Goal: Task Accomplishment & Management: Manage account settings

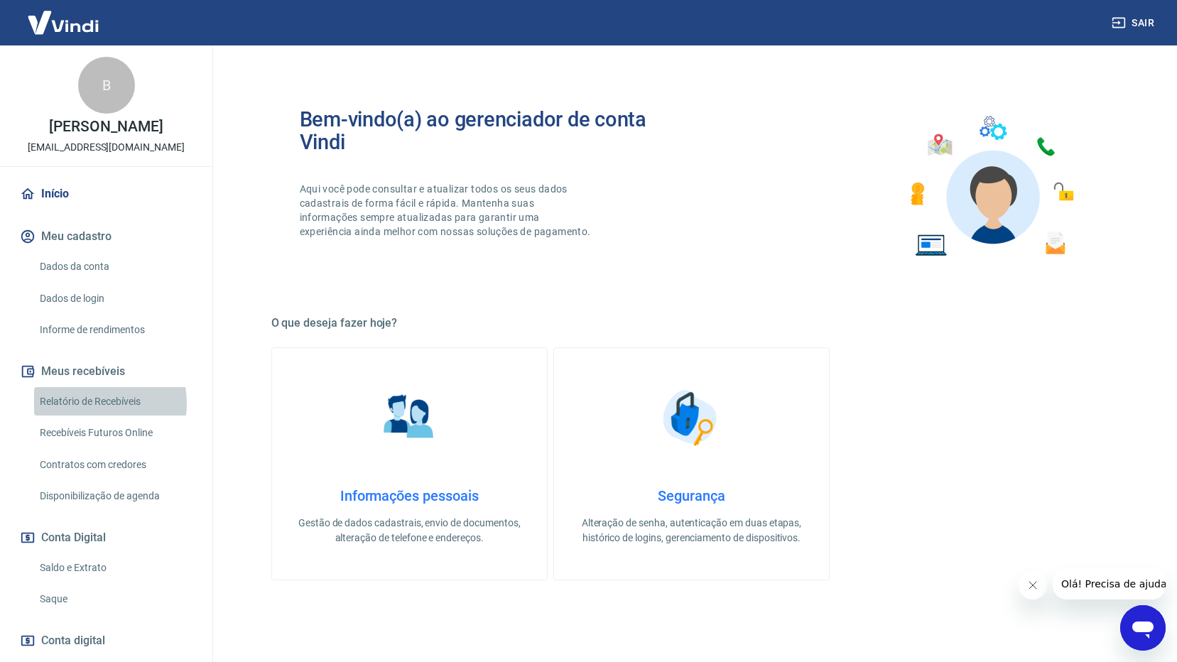
click at [99, 403] on link "Relatório de Recebíveis" at bounding box center [114, 401] width 161 height 29
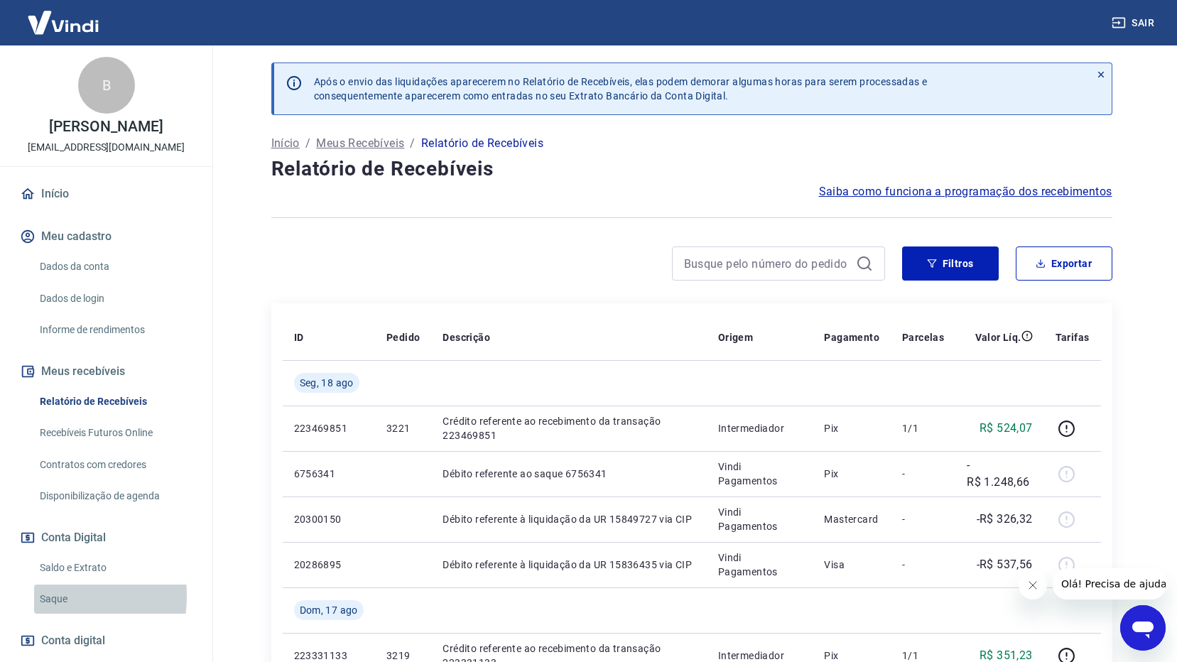
click at [45, 596] on link "Saque" at bounding box center [114, 599] width 161 height 29
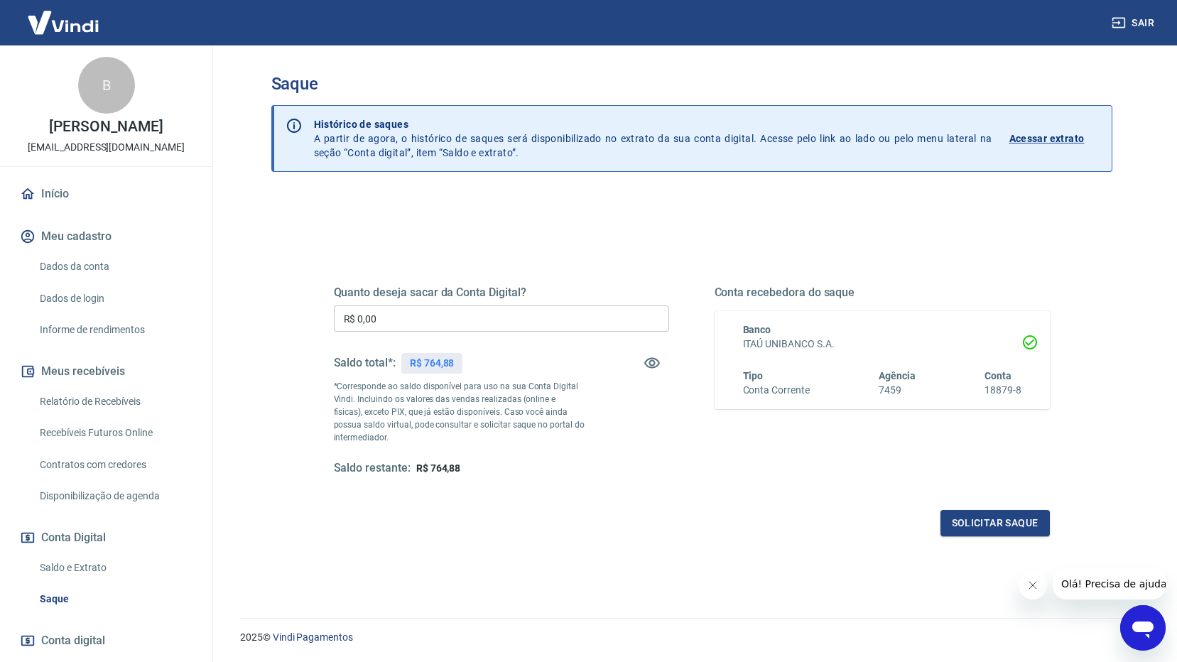
click at [411, 325] on input "R$ 0,00" at bounding box center [501, 319] width 335 height 26
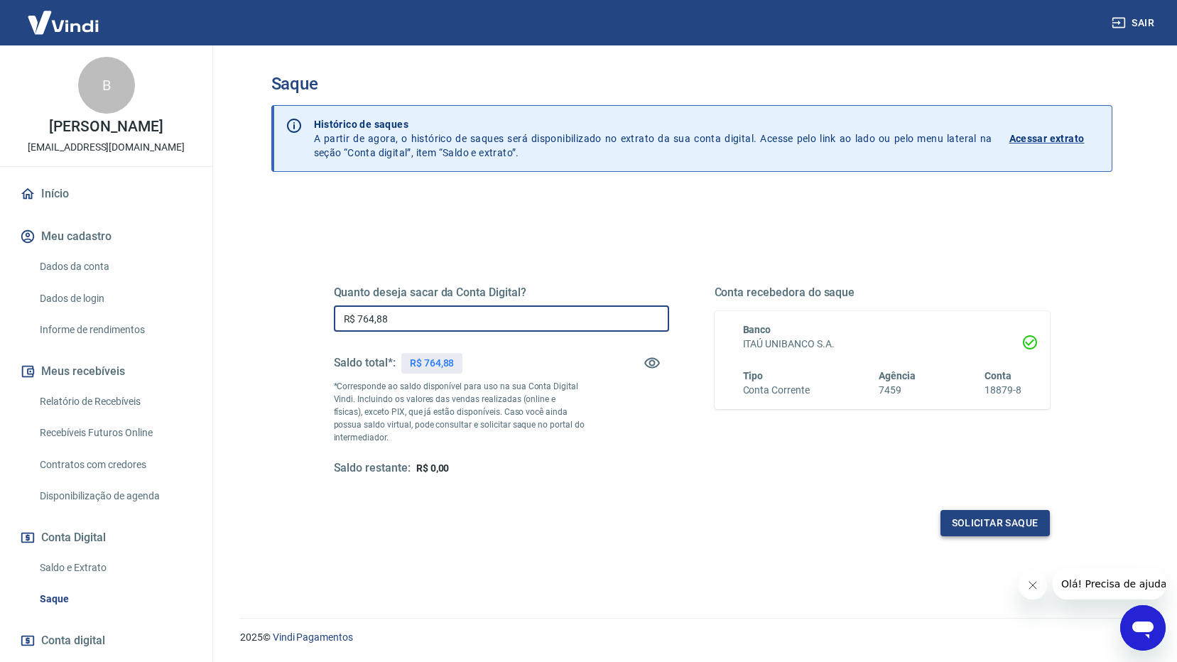
type input "R$ 764,88"
click at [976, 525] on button "Solicitar saque" at bounding box center [995, 523] width 109 height 26
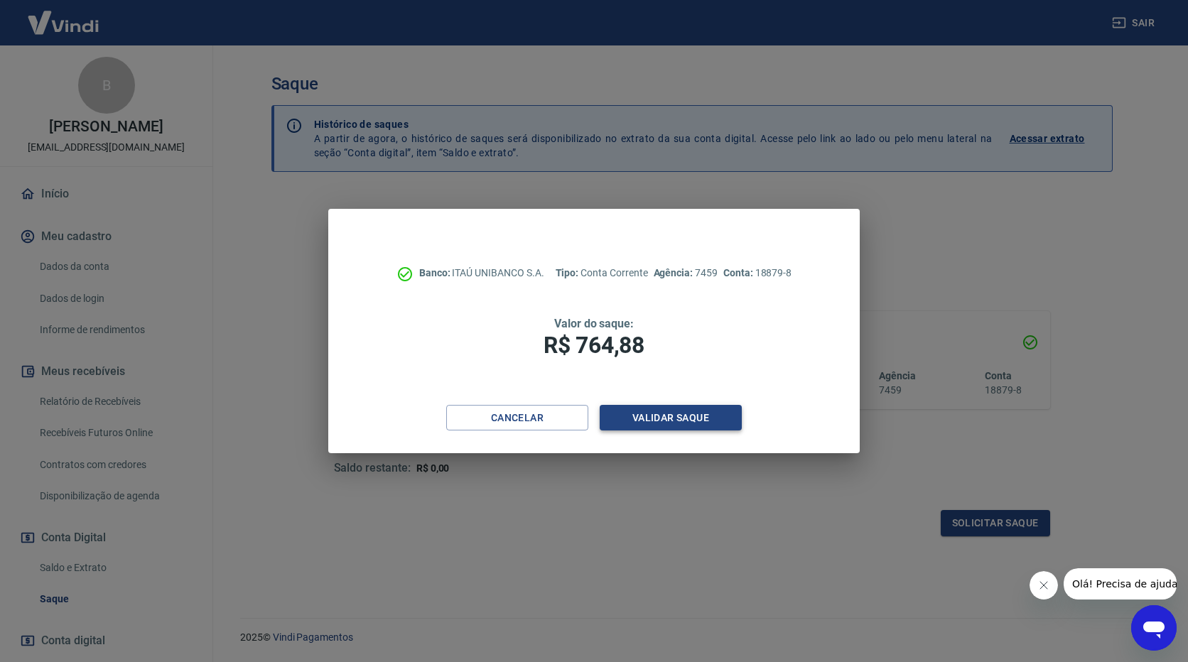
click at [643, 423] on button "Validar saque" at bounding box center [671, 418] width 142 height 26
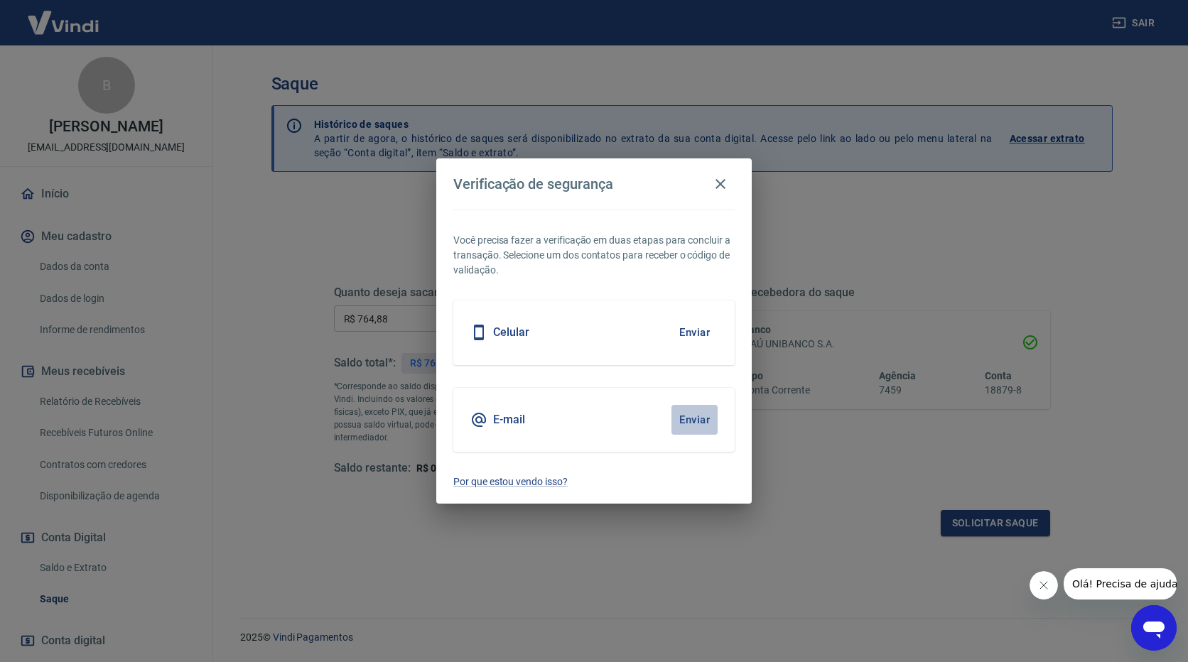
click at [685, 417] on button "Enviar" at bounding box center [694, 420] width 46 height 30
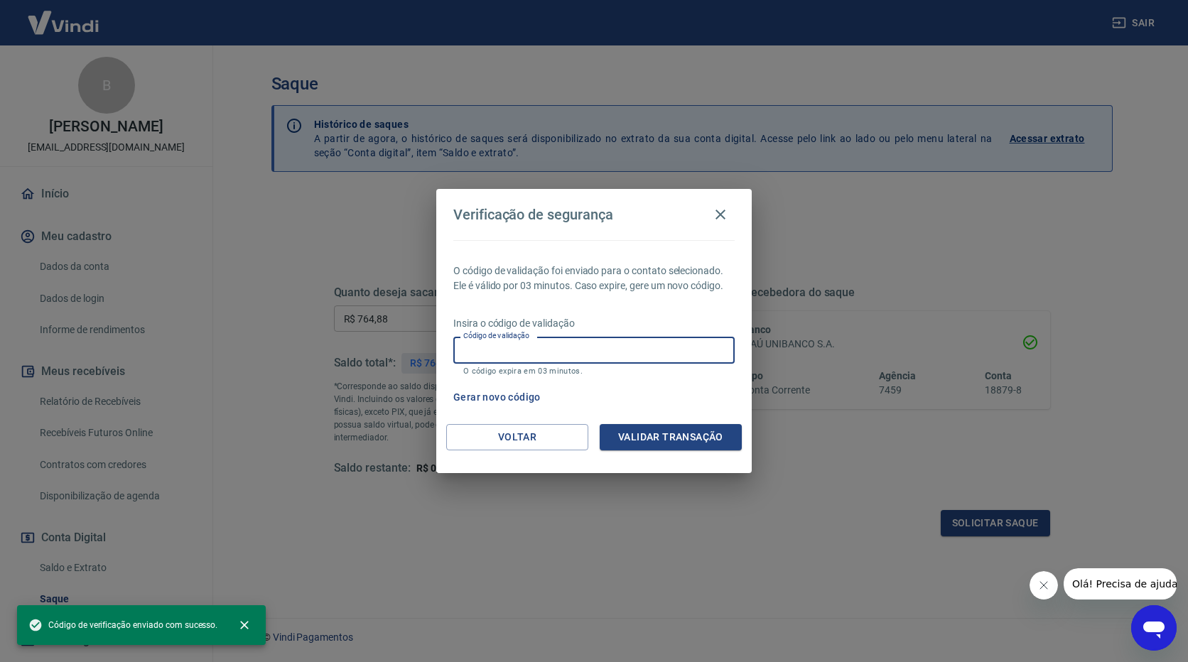
click at [582, 344] on input "Código de validação" at bounding box center [593, 350] width 281 height 26
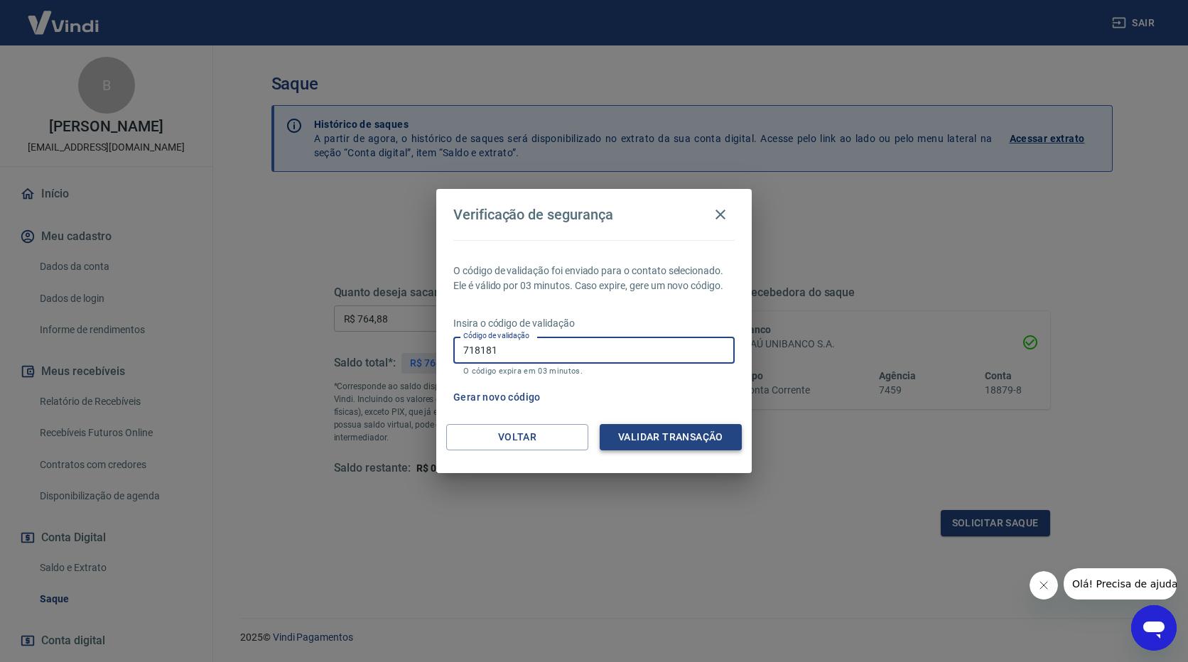
type input "718181"
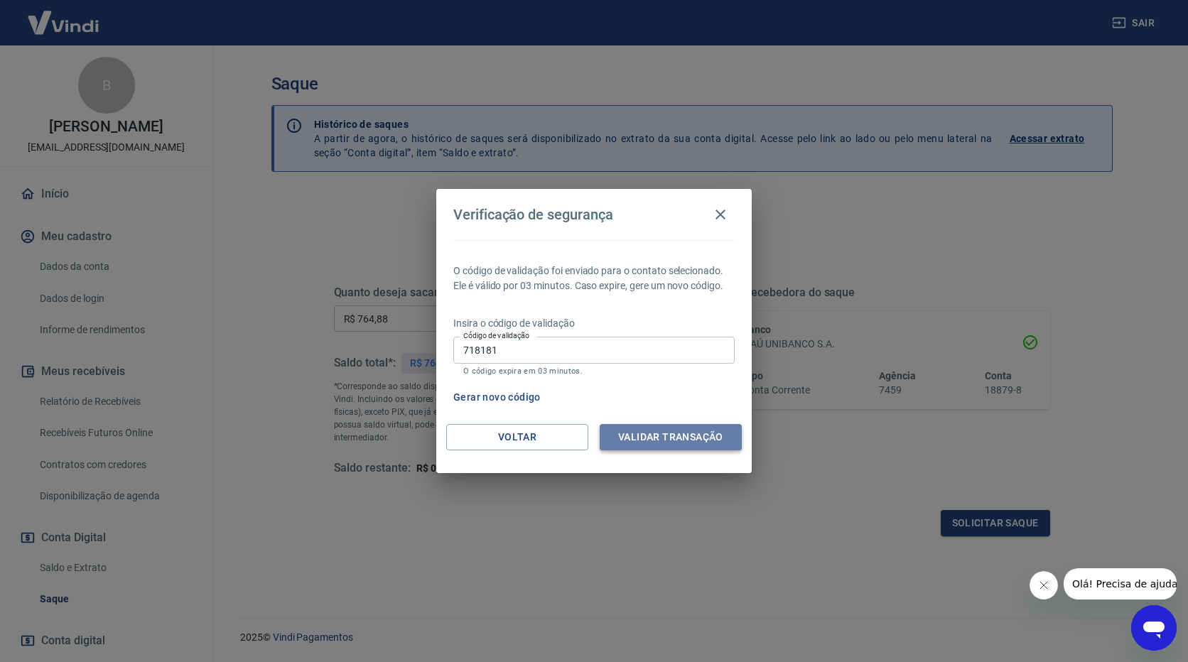
click at [656, 438] on button "Validar transação" at bounding box center [671, 437] width 142 height 26
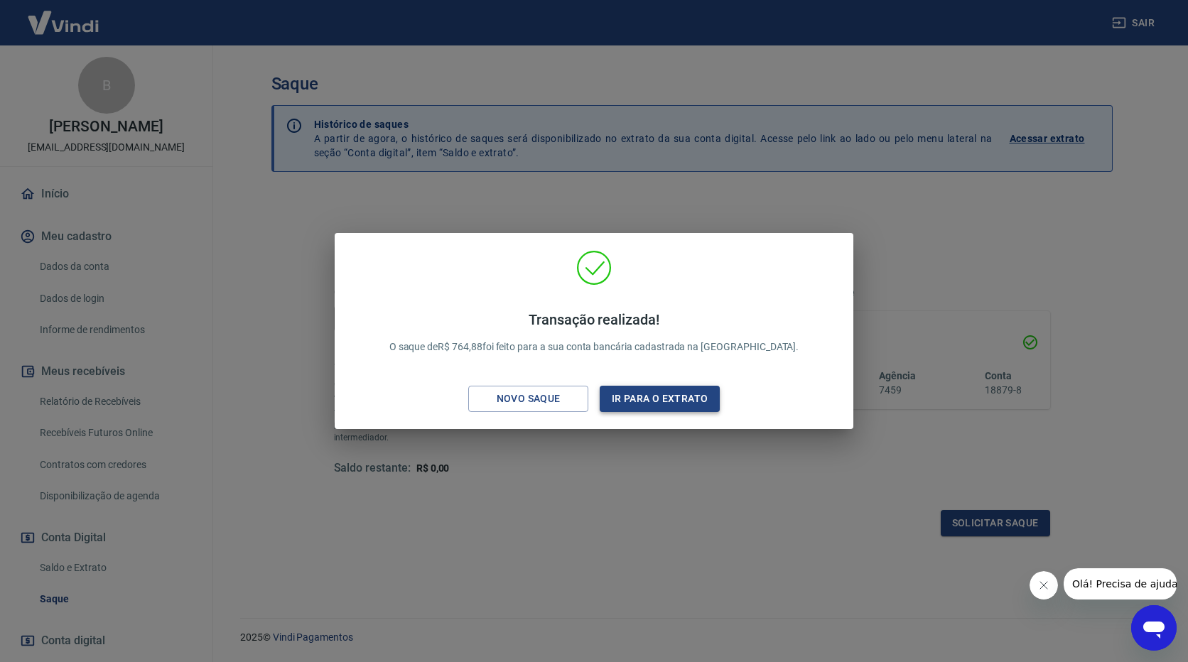
click at [640, 409] on button "Ir para o extrato" at bounding box center [660, 399] width 120 height 26
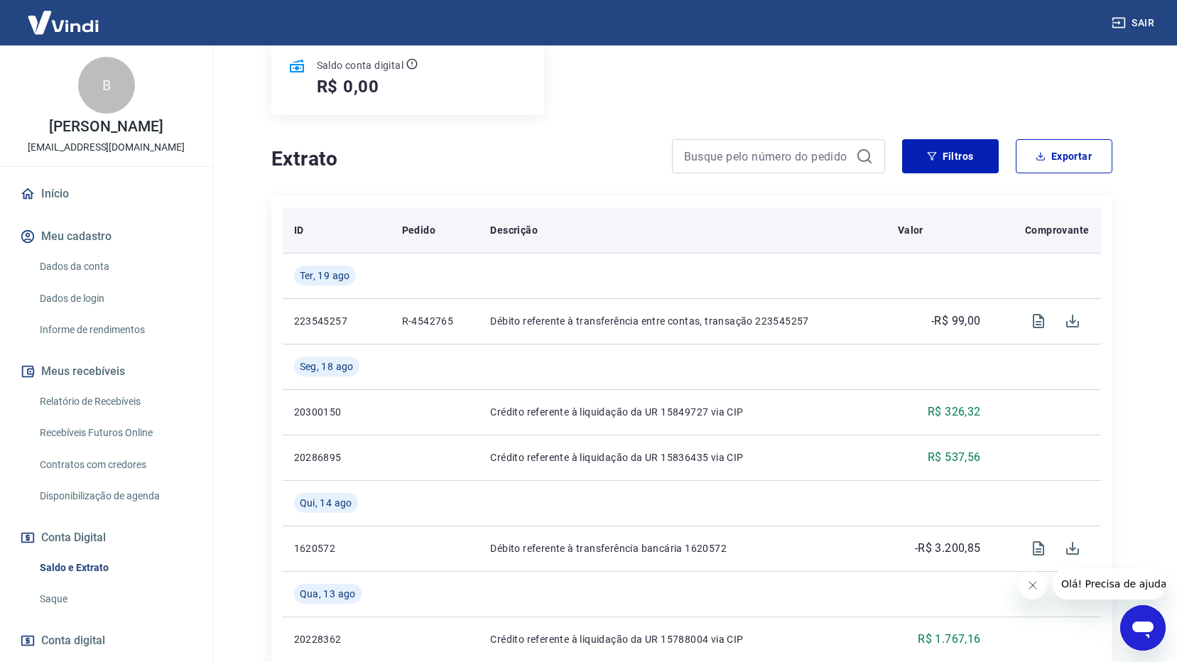
scroll to position [213, 0]
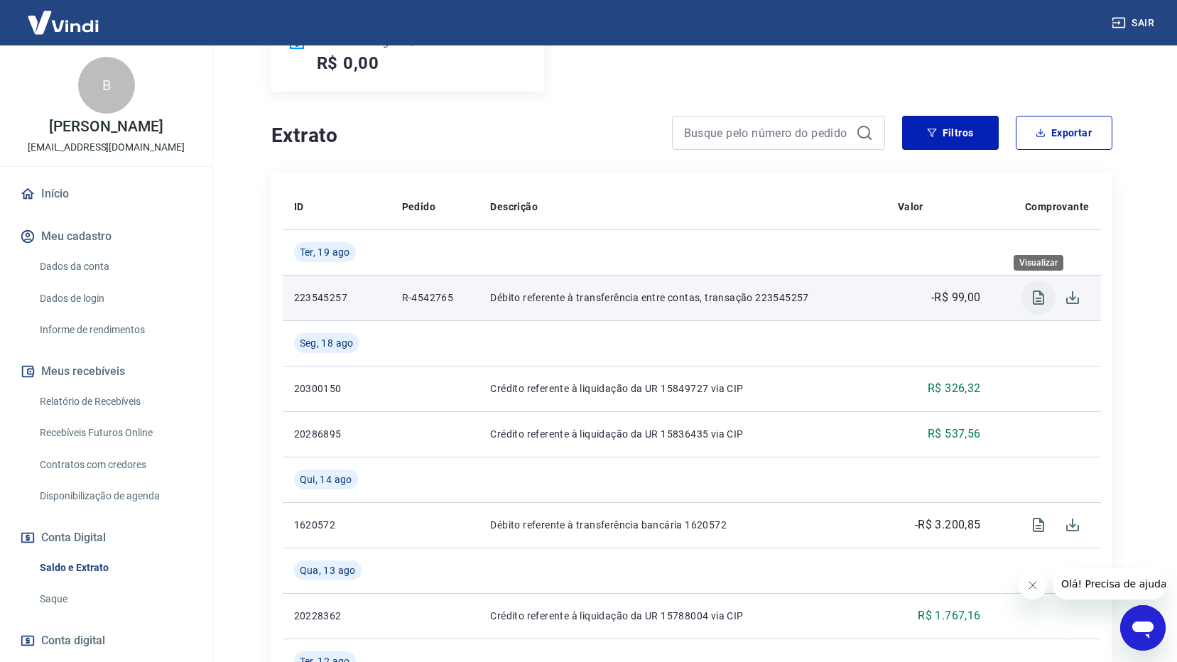
click at [1035, 300] on icon "Visualizar" at bounding box center [1038, 297] width 17 height 17
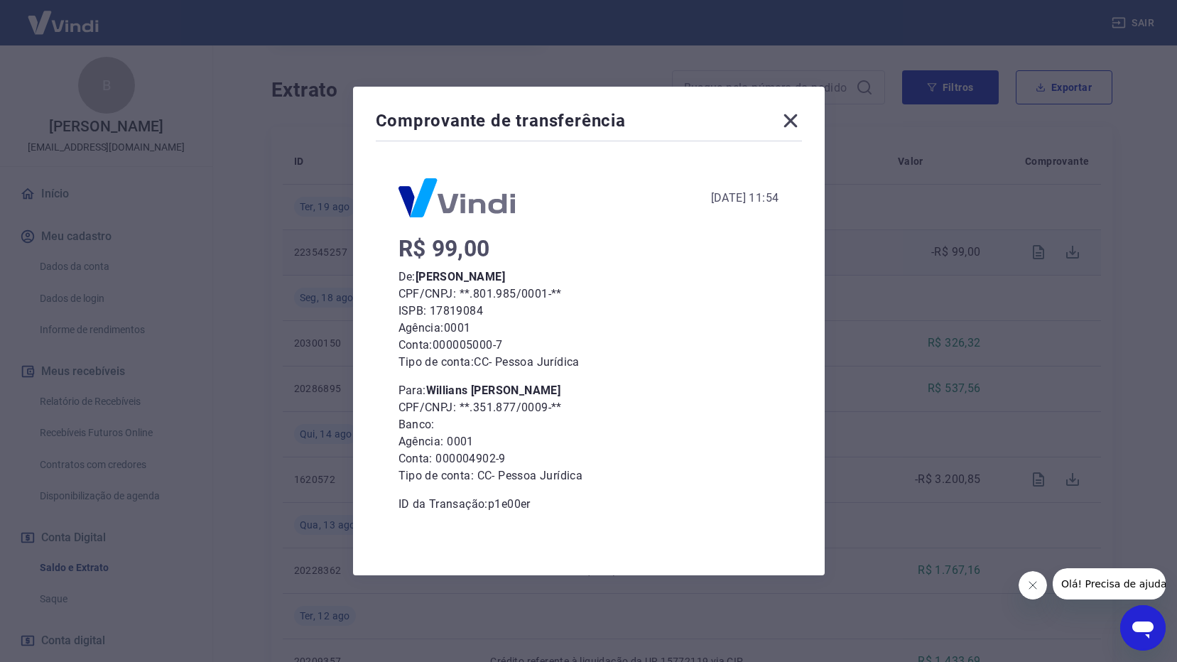
scroll to position [284, 0]
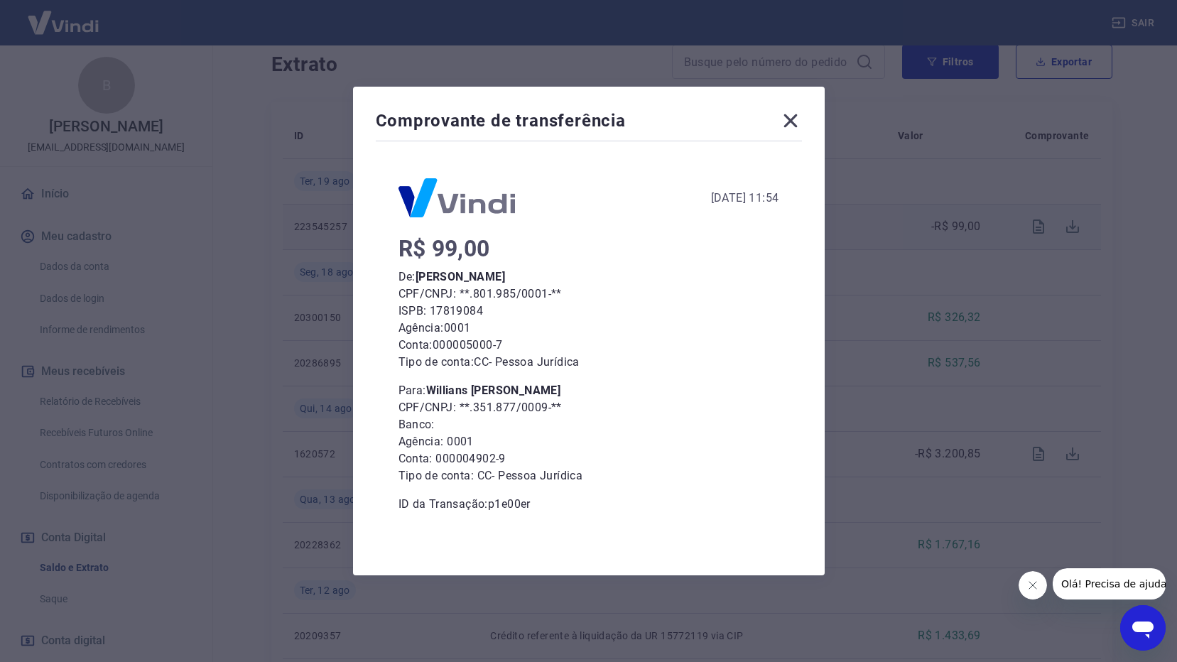
click at [796, 112] on icon at bounding box center [790, 120] width 23 height 23
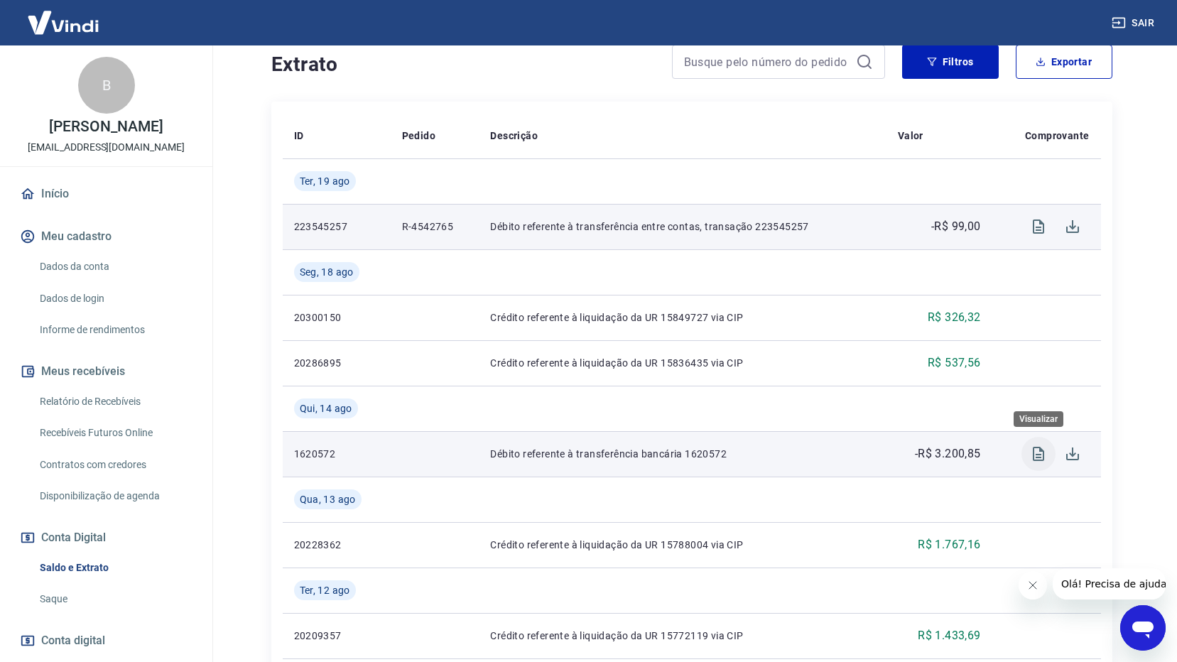
click at [1034, 455] on icon "Visualizar" at bounding box center [1038, 454] width 11 height 14
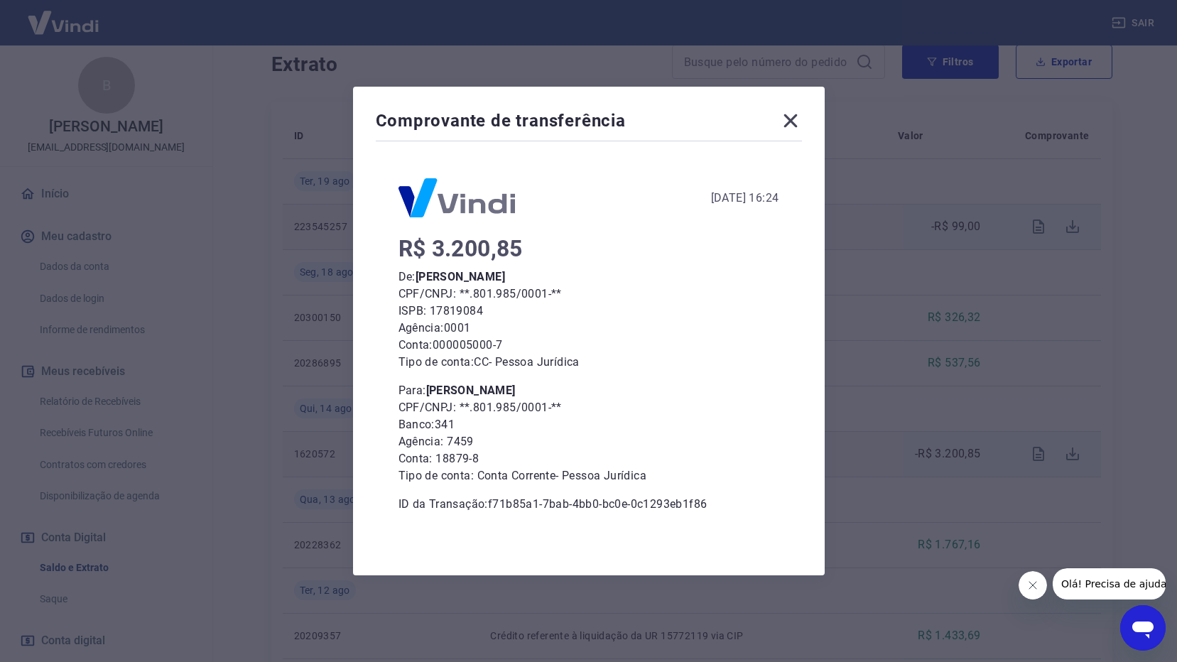
click at [794, 117] on icon at bounding box center [790, 120] width 23 height 23
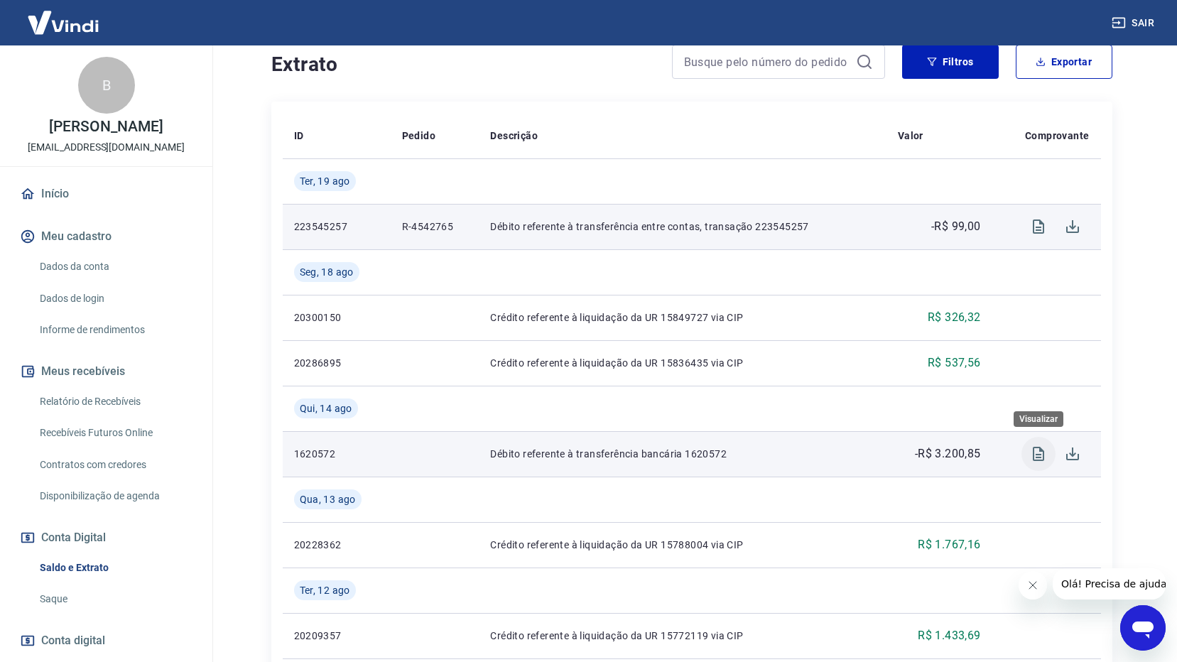
click at [1037, 453] on icon "Visualizar" at bounding box center [1038, 453] width 17 height 17
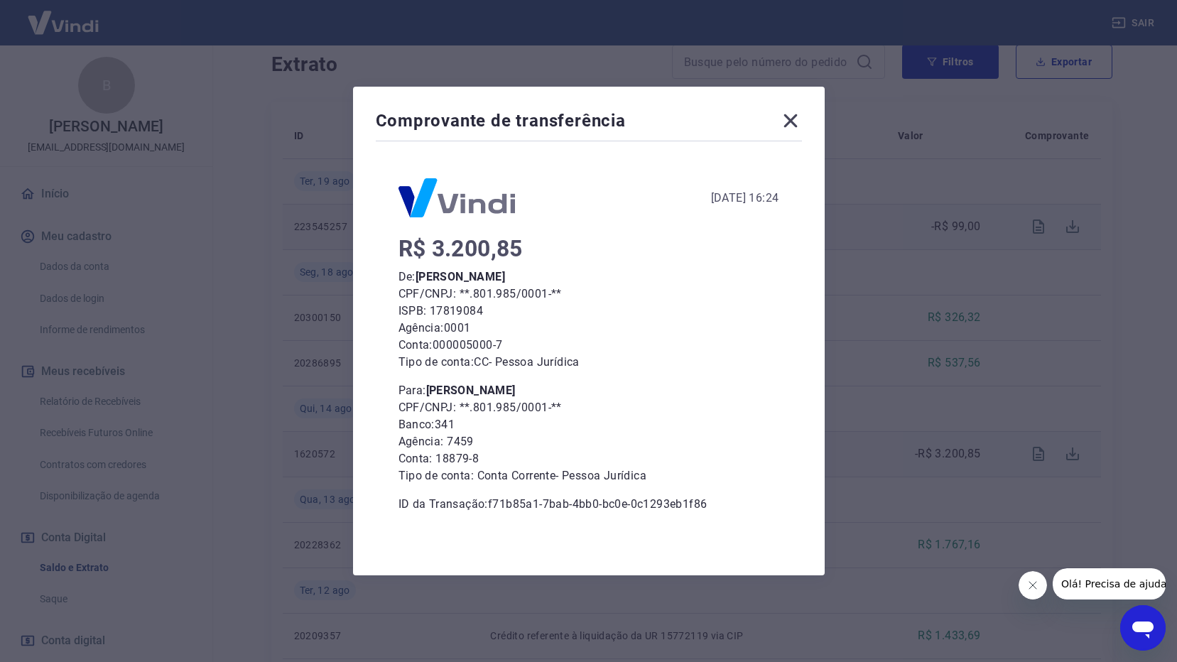
click at [797, 115] on icon at bounding box center [790, 120] width 13 height 13
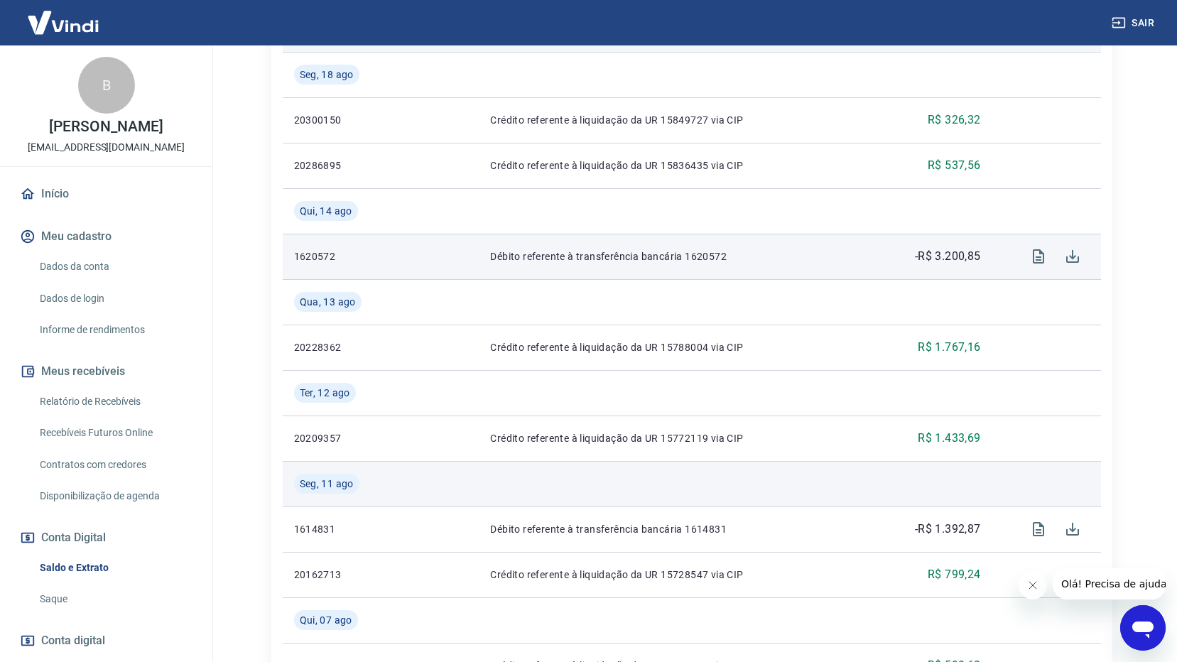
scroll to position [497, 0]
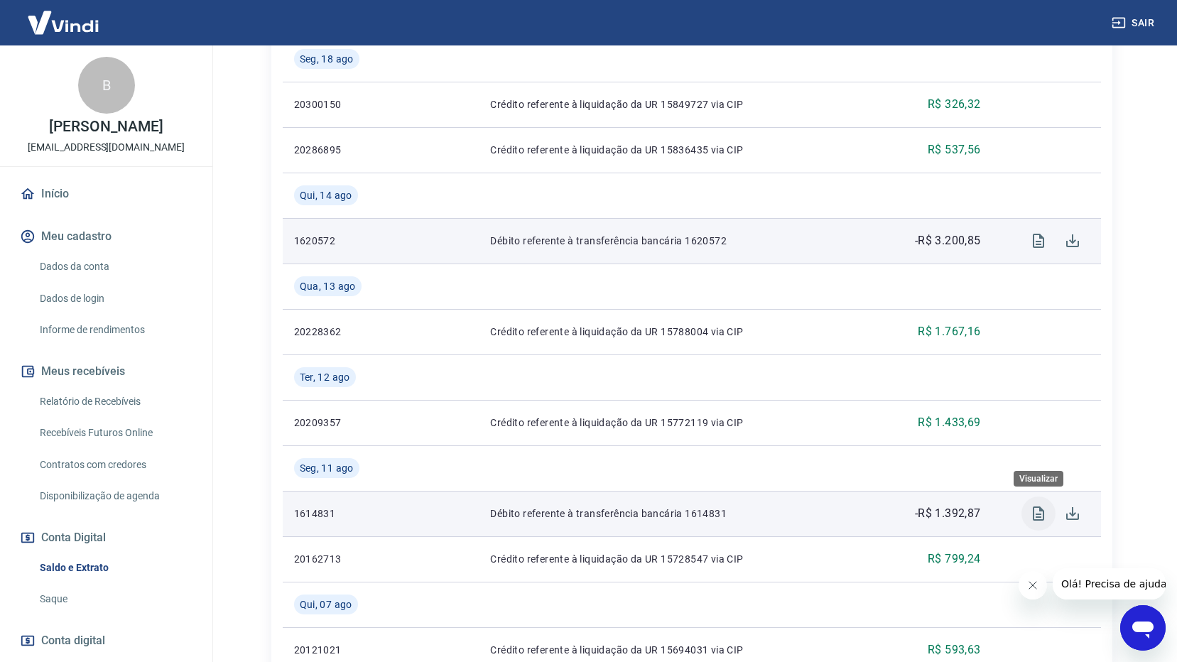
click at [1037, 518] on icon "Visualizar" at bounding box center [1038, 514] width 11 height 14
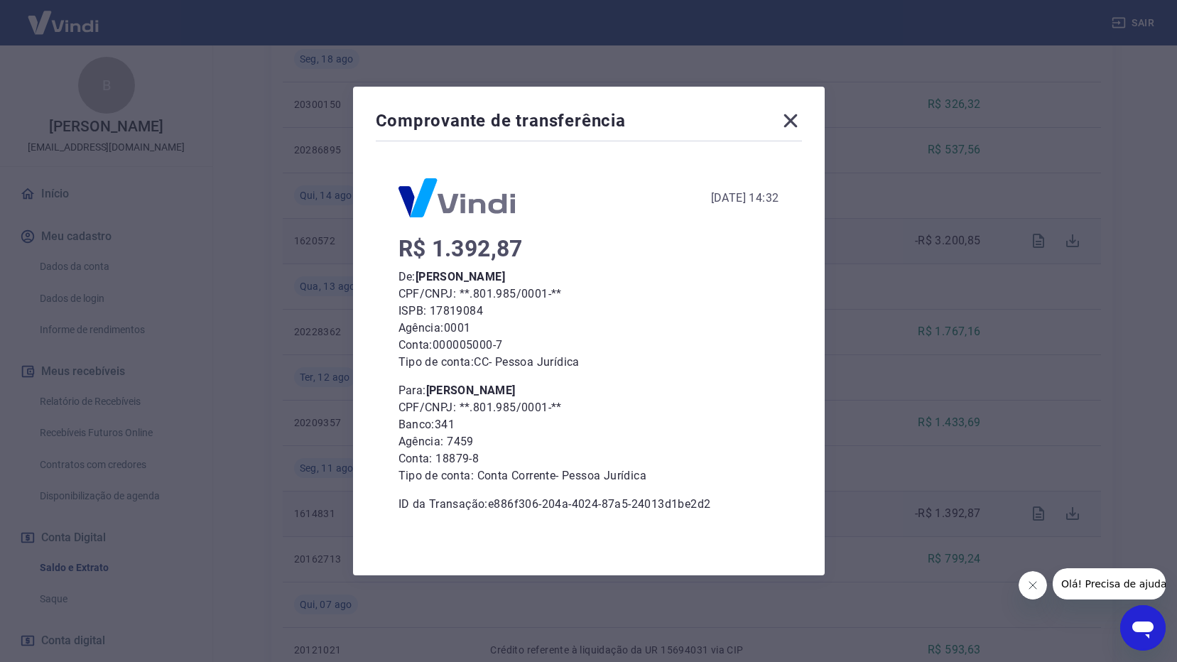
click at [792, 119] on icon at bounding box center [790, 120] width 13 height 13
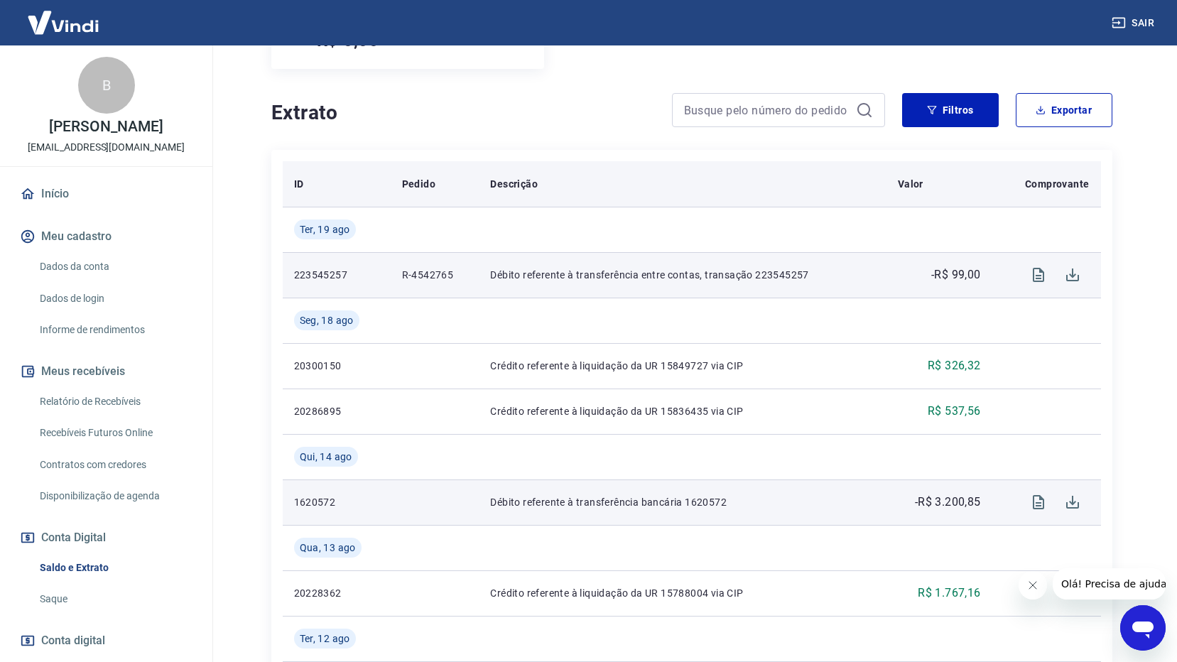
scroll to position [213, 0]
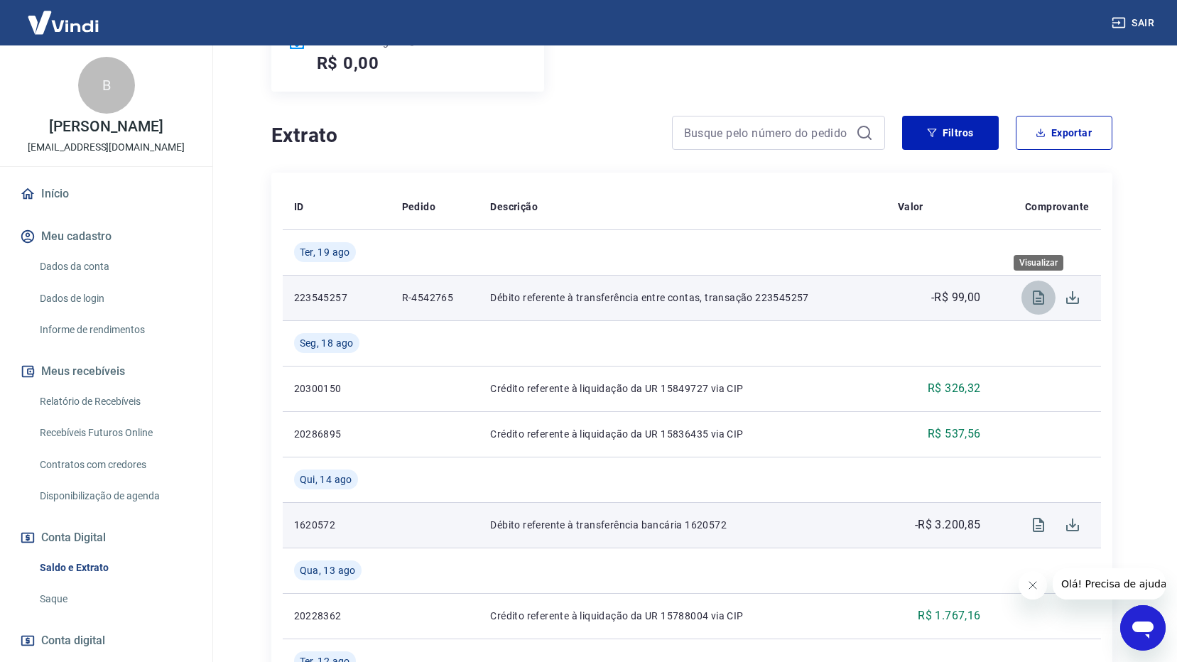
click at [1035, 298] on icon "Visualizar" at bounding box center [1038, 297] width 17 height 17
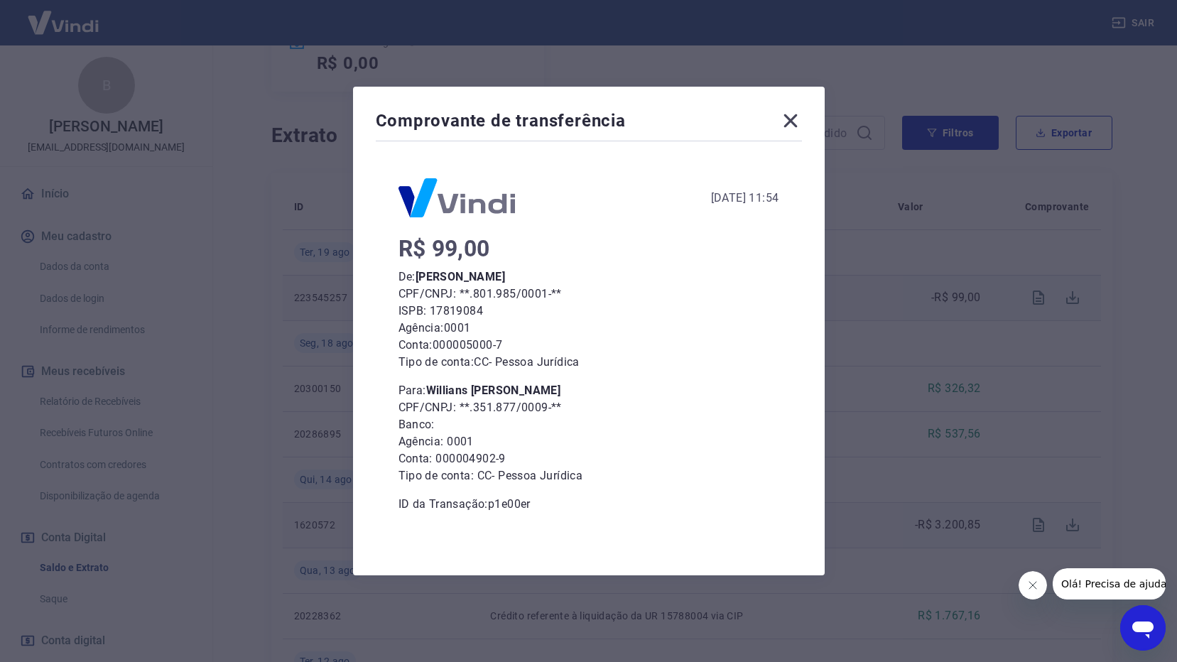
drag, startPoint x: 578, startPoint y: 392, endPoint x: 435, endPoint y: 379, distance: 143.4
click at [435, 379] on div "R$ 99,00 De: Bruno Schott Serrano CPF/CNPJ: **.801.985/0001-** ISPB: 17819084 A…" at bounding box center [589, 376] width 381 height 273
copy b "Willians Cristiano Marques"
click at [793, 121] on icon at bounding box center [790, 120] width 23 height 23
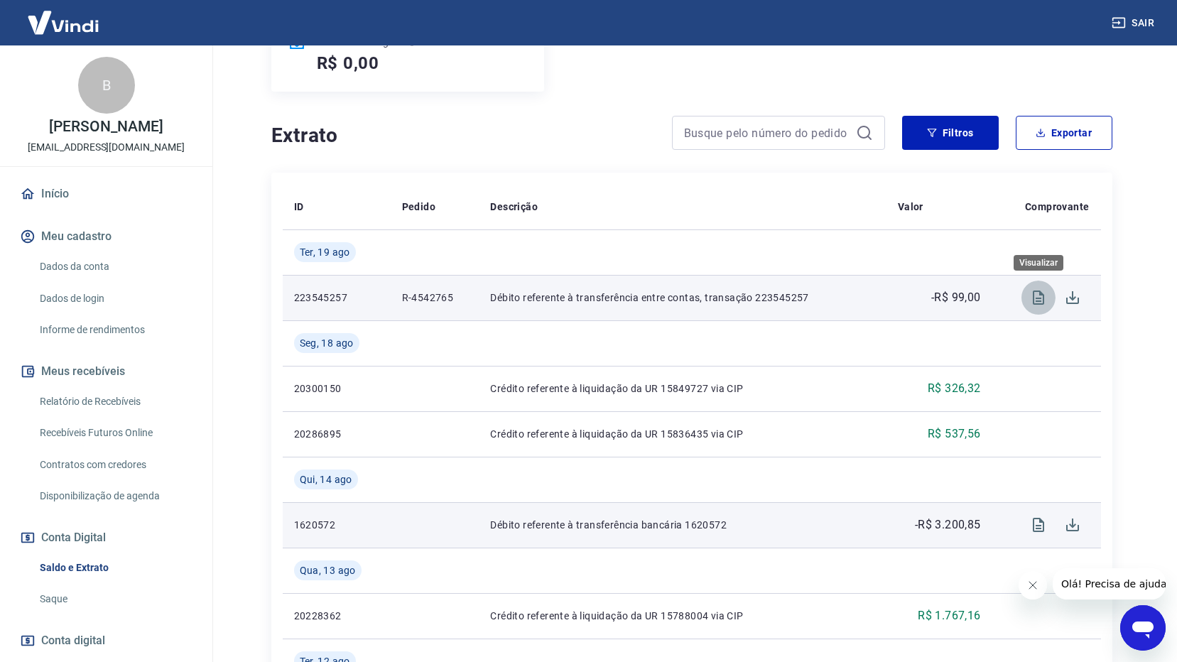
click at [1039, 295] on icon "Visualizar" at bounding box center [1038, 298] width 11 height 14
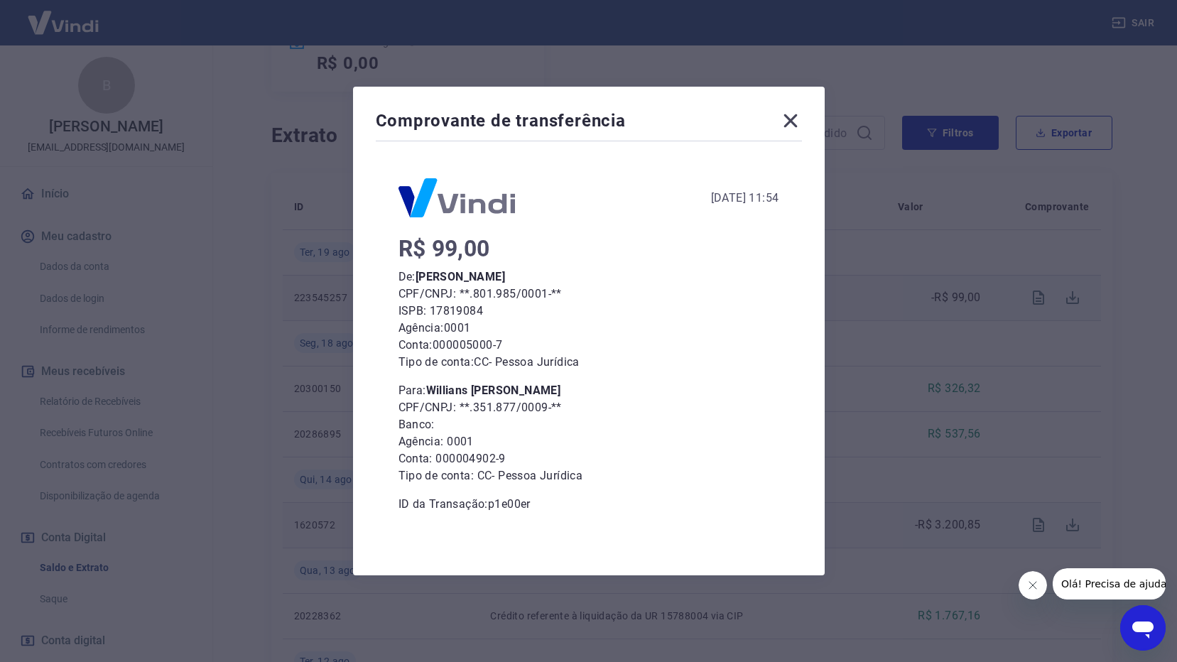
click at [796, 117] on icon at bounding box center [790, 120] width 23 height 23
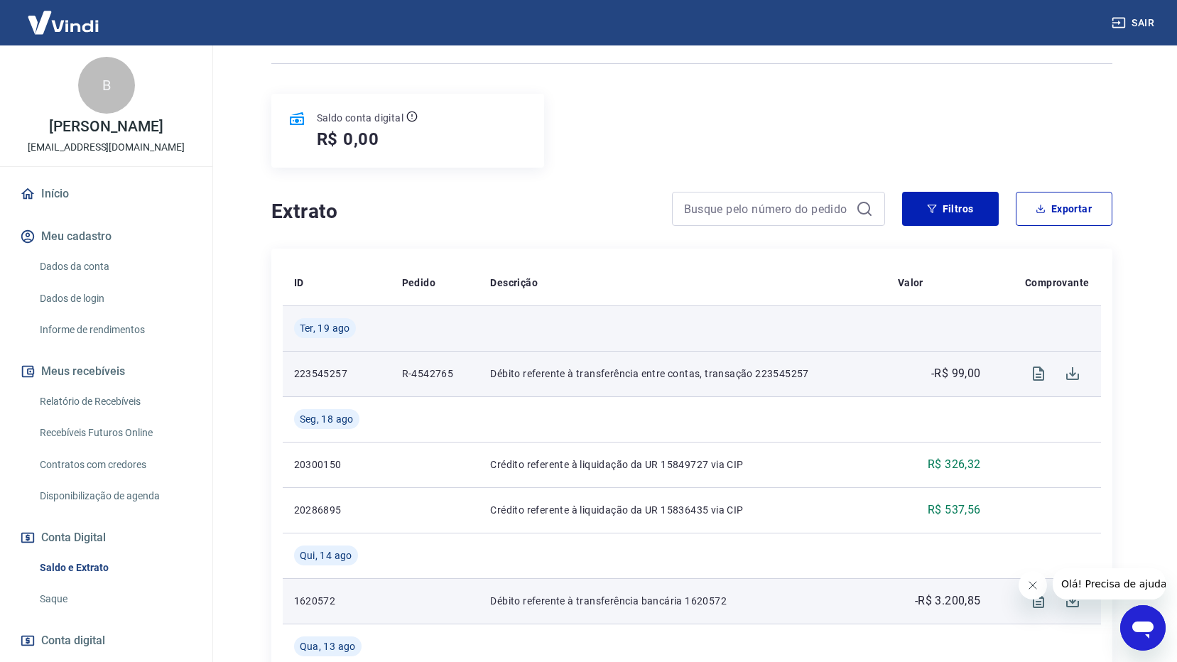
scroll to position [142, 0]
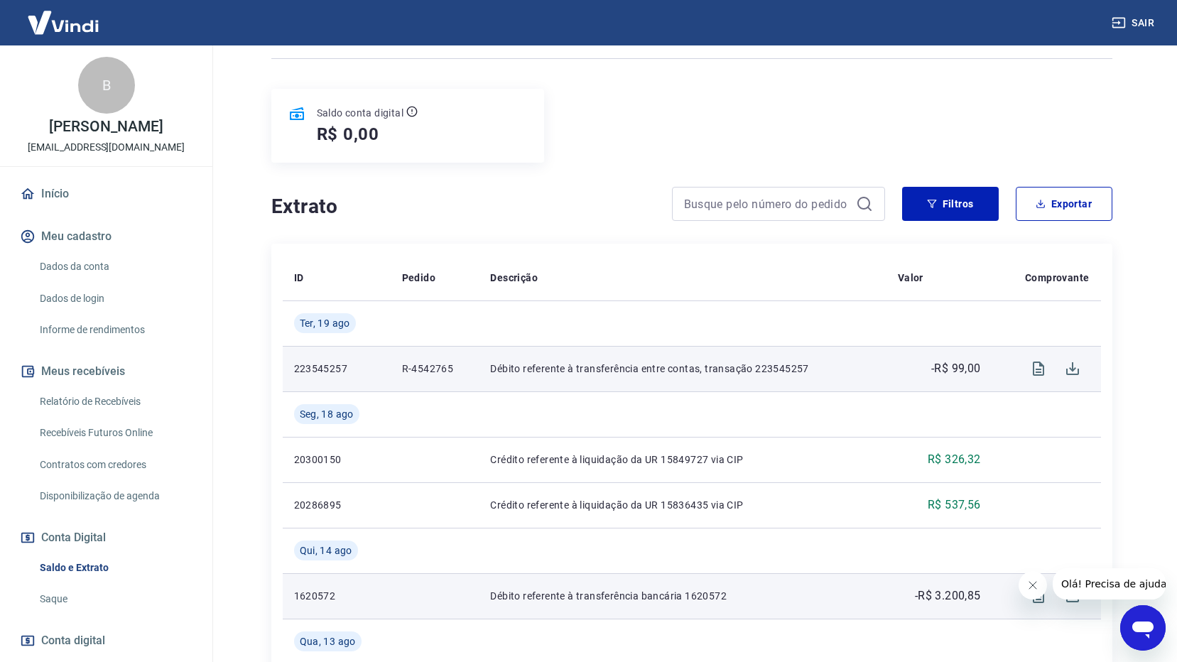
click at [426, 366] on p "R-4542765" at bounding box center [435, 369] width 66 height 14
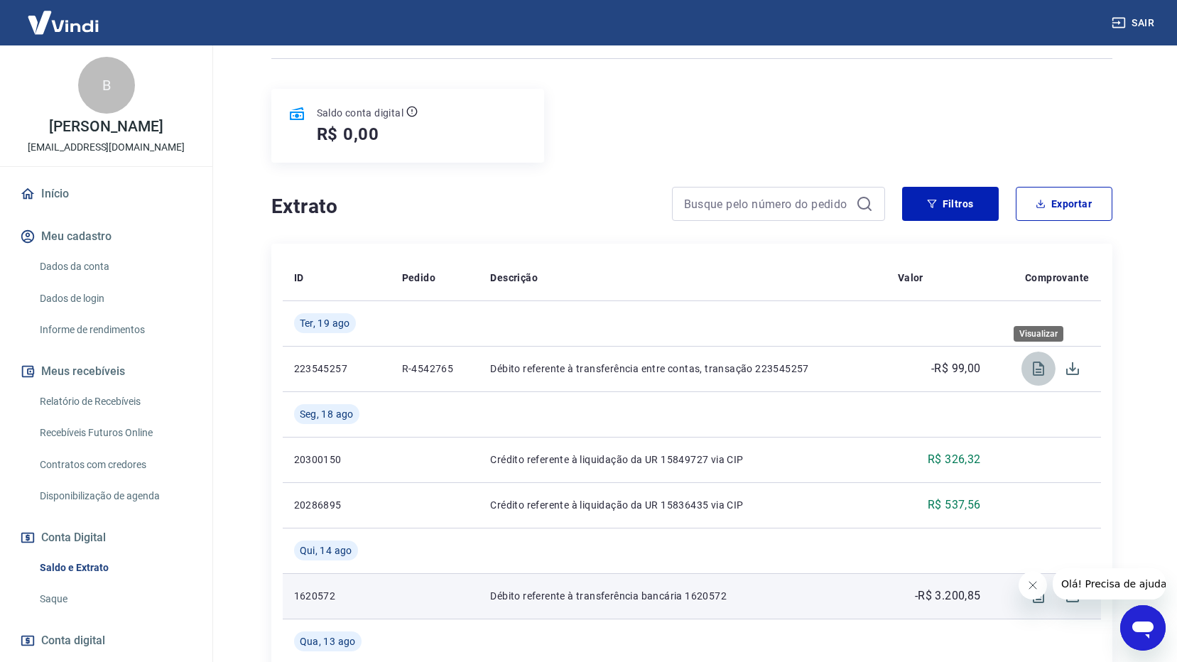
click at [1029, 367] on button "Visualizar" at bounding box center [1039, 369] width 34 height 34
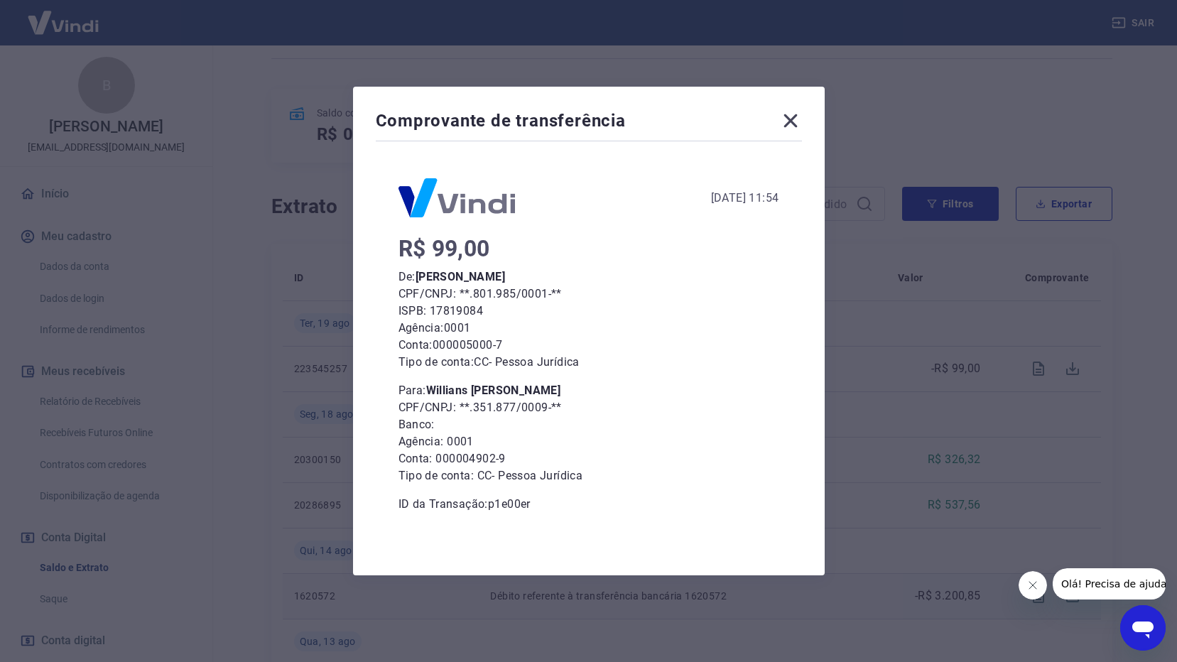
click at [790, 121] on icon at bounding box center [790, 120] width 23 height 23
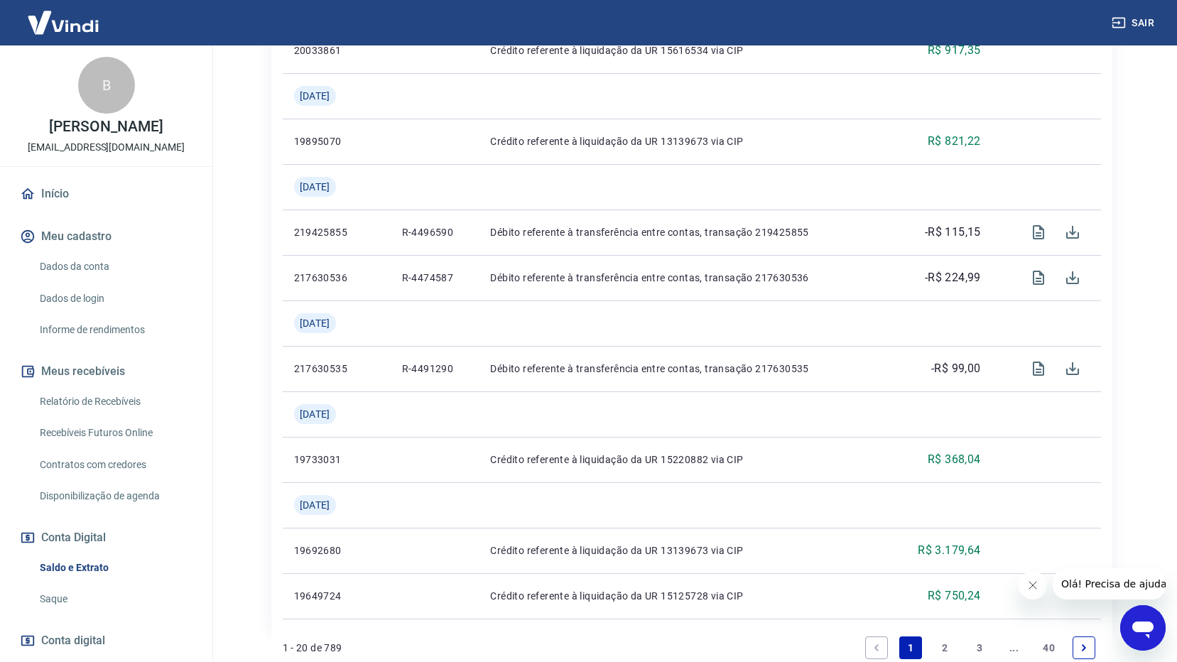
scroll to position [1462, 0]
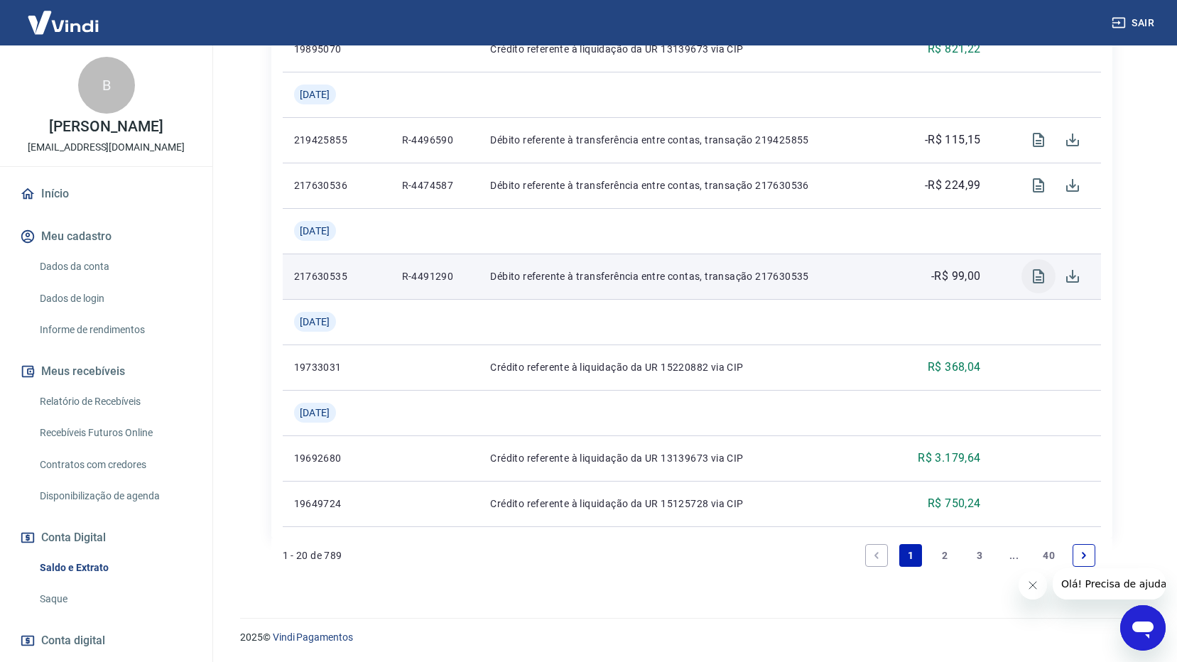
click at [1036, 274] on icon "Visualizar" at bounding box center [1038, 276] width 17 height 17
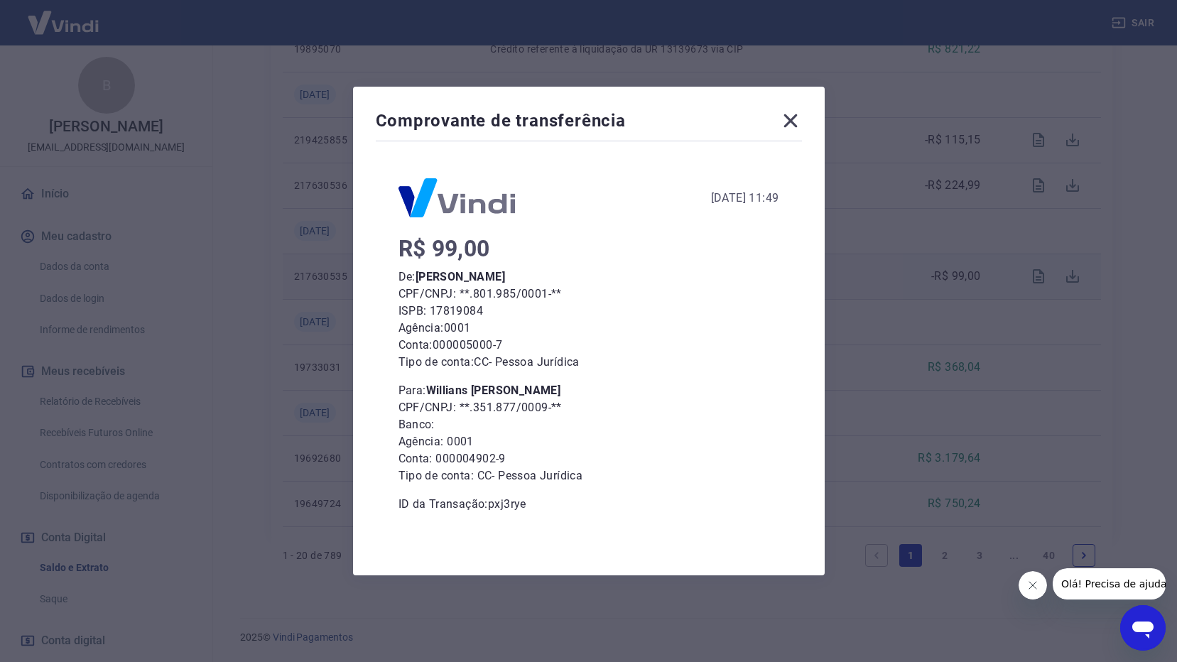
click at [802, 120] on icon at bounding box center [790, 120] width 23 height 23
